Goal: Transaction & Acquisition: Download file/media

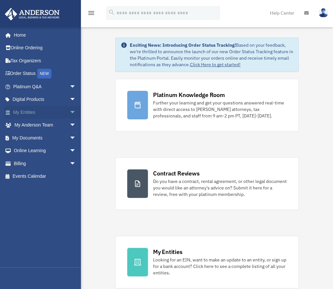
click at [61, 114] on link "My Entities arrow_drop_down" at bounding box center [45, 112] width 81 height 13
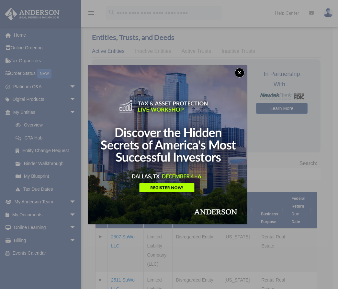
click at [241, 72] on button "x" at bounding box center [240, 73] width 10 height 10
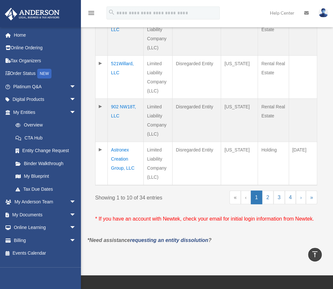
scroll to position [477, 0]
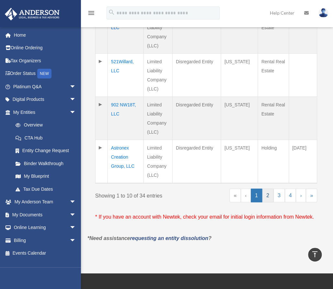
click at [268, 188] on link "2" at bounding box center [267, 195] width 11 height 14
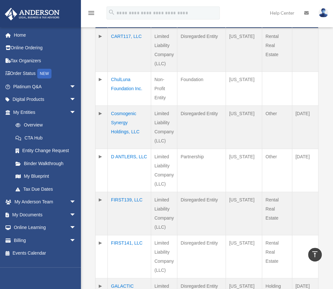
scroll to position [173, 0]
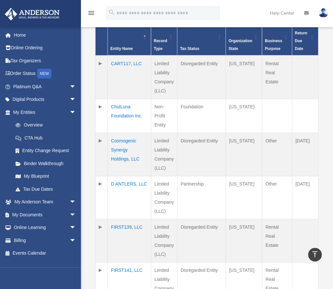
click at [121, 176] on td "D ANTLERS, LLC" at bounding box center [129, 197] width 43 height 43
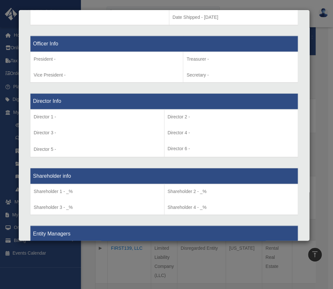
scroll to position [396, 0]
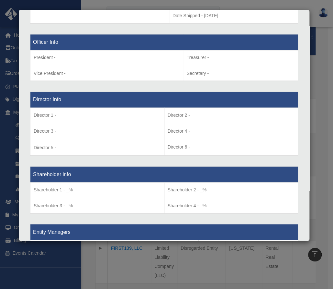
click at [317, 94] on div "Details × Articles Sent Organizational Date" at bounding box center [166, 144] width 333 height 289
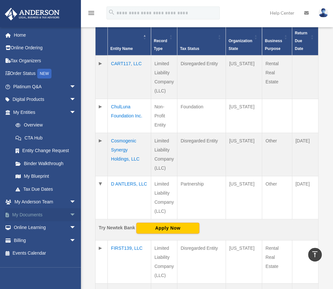
click at [41, 212] on link "My Documents arrow_drop_down" at bounding box center [45, 214] width 81 height 13
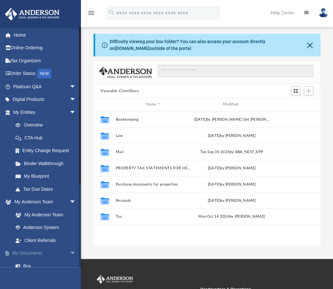
scroll to position [142, 222]
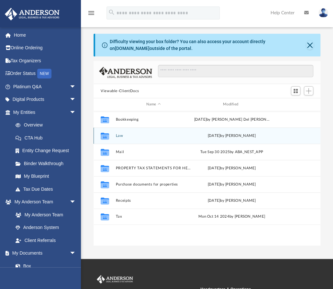
click at [119, 136] on button "Law" at bounding box center [153, 135] width 75 height 4
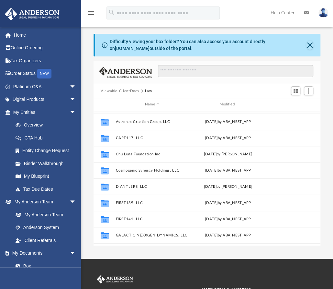
scroll to position [157, 0]
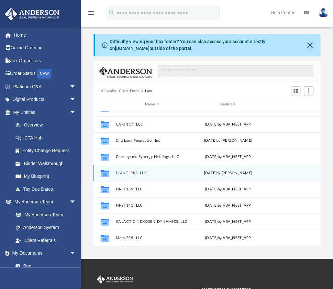
click at [136, 171] on button "D ANTLERS, LLC" at bounding box center [152, 173] width 73 height 4
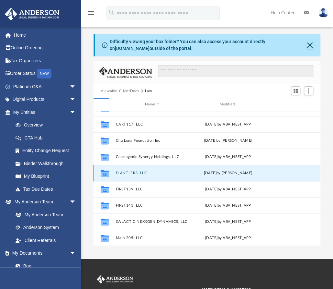
scroll to position [0, 0]
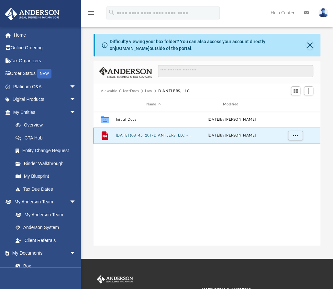
click at [147, 134] on button "2025.04.01 (08_45_20) -D ANTLERS, LLC - EIN Letter from IRS.pdf" at bounding box center [153, 135] width 75 height 4
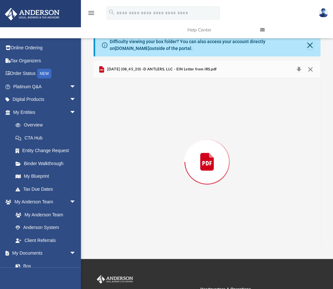
click at [312, 70] on button "Close" at bounding box center [311, 69] width 12 height 9
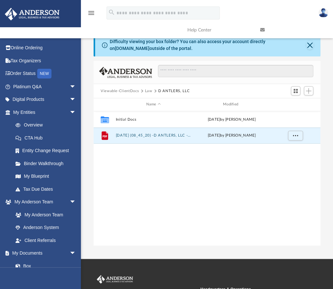
click at [149, 93] on button "Law" at bounding box center [148, 91] width 7 height 6
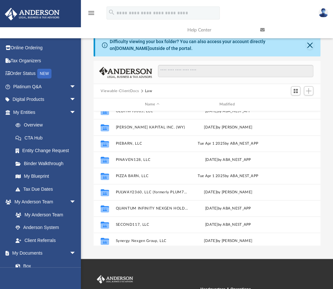
scroll to position [363, 0]
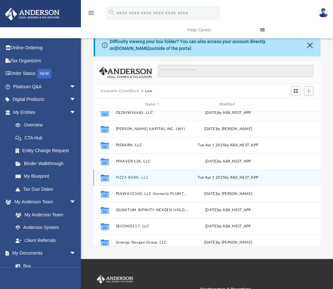
click at [141, 179] on div "Collaborated Folder PIZZA BARN, LLC Tue Apr 1 2025 by ABA_NEST_APP" at bounding box center [207, 177] width 227 height 16
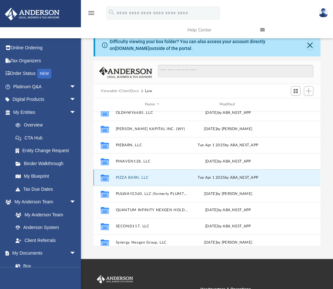
click at [139, 177] on button "PIZZA BARN, LLC" at bounding box center [152, 177] width 73 height 4
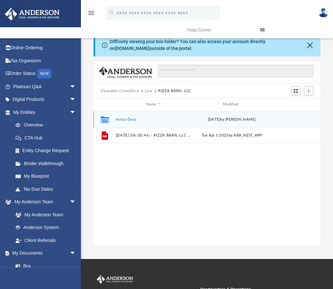
click at [134, 118] on button "Initial Docs" at bounding box center [153, 119] width 75 height 4
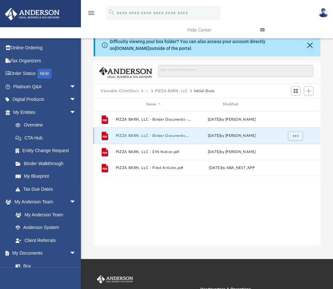
click at [182, 136] on button "PIZZA BARN, LLC - Binder Documents.pdf" at bounding box center [153, 135] width 75 height 4
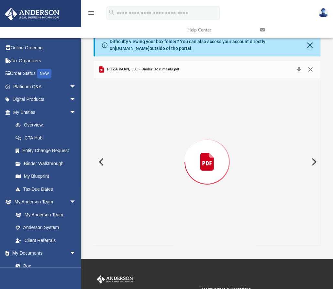
click at [310, 68] on button "Close" at bounding box center [311, 69] width 12 height 9
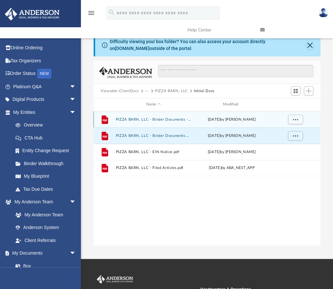
click at [179, 118] on button "PIZZA BARN, LLC - Binder Documents - DocuSigned.pdf" at bounding box center [153, 119] width 75 height 4
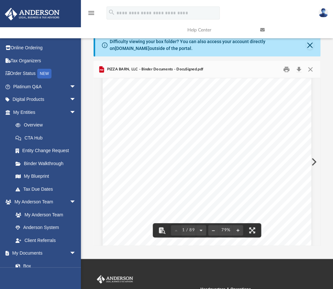
scroll to position [379, 0]
click at [286, 70] on button "Print" at bounding box center [286, 69] width 13 height 10
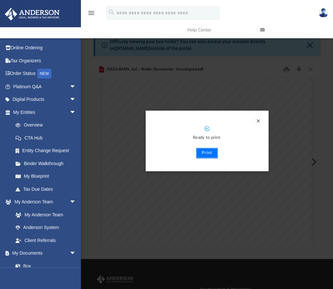
click at [209, 153] on button "Print" at bounding box center [207, 153] width 22 height 10
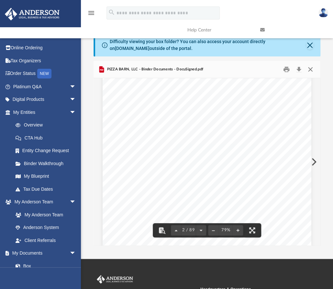
click at [309, 68] on button "Close" at bounding box center [311, 69] width 12 height 10
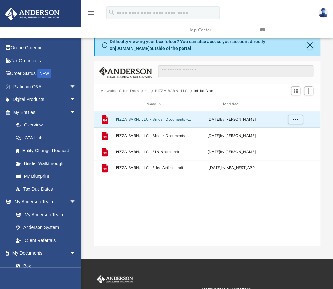
click at [172, 92] on button "PIZZA BARN, LLC" at bounding box center [171, 91] width 33 height 6
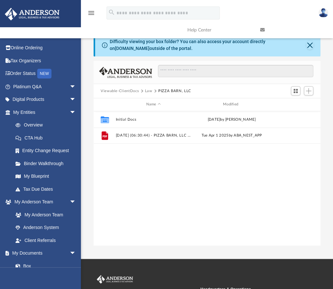
click at [149, 90] on button "Law" at bounding box center [148, 91] width 7 height 6
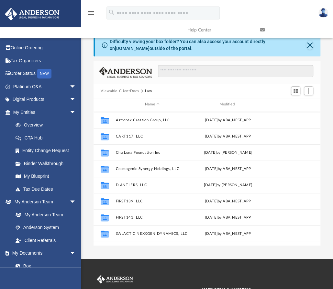
scroll to position [150, 0]
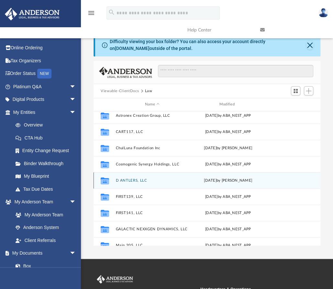
click at [114, 180] on div "Collaborated Folder D ANTLERS, LLC Thu Apr 3 2025 by Leah Pocoroba" at bounding box center [207, 180] width 227 height 16
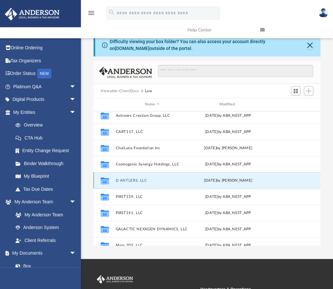
click at [117, 179] on button "D ANTLERS, LLC" at bounding box center [152, 180] width 73 height 4
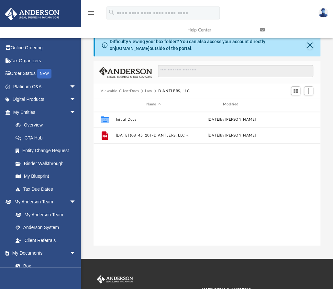
scroll to position [0, 0]
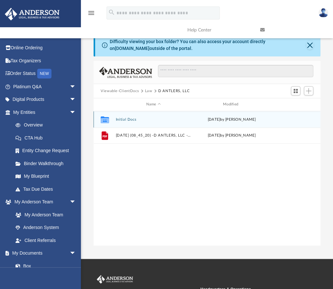
click at [125, 120] on button "Initial Docs" at bounding box center [153, 119] width 75 height 4
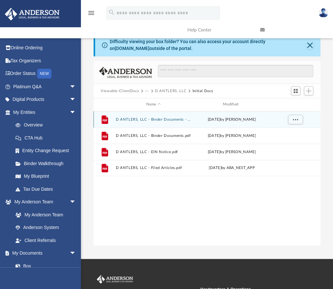
click at [162, 120] on button "D ANTLERS, LLC - Binder Documents - DocuSigned.pdf" at bounding box center [153, 119] width 75 height 4
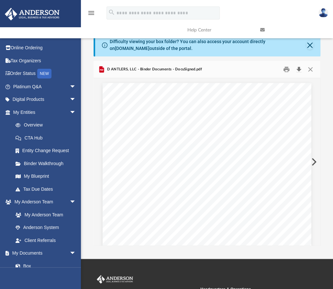
click at [299, 69] on button "Download" at bounding box center [299, 69] width 12 height 10
